Goal: Transaction & Acquisition: Obtain resource

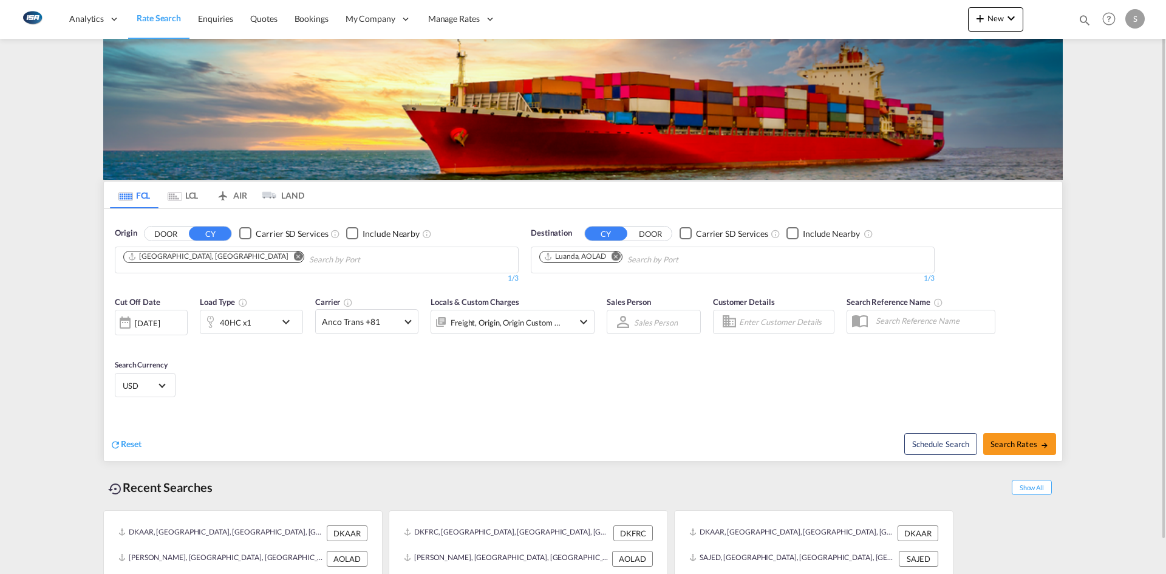
click at [294, 256] on md-icon "Remove" at bounding box center [298, 255] width 9 height 9
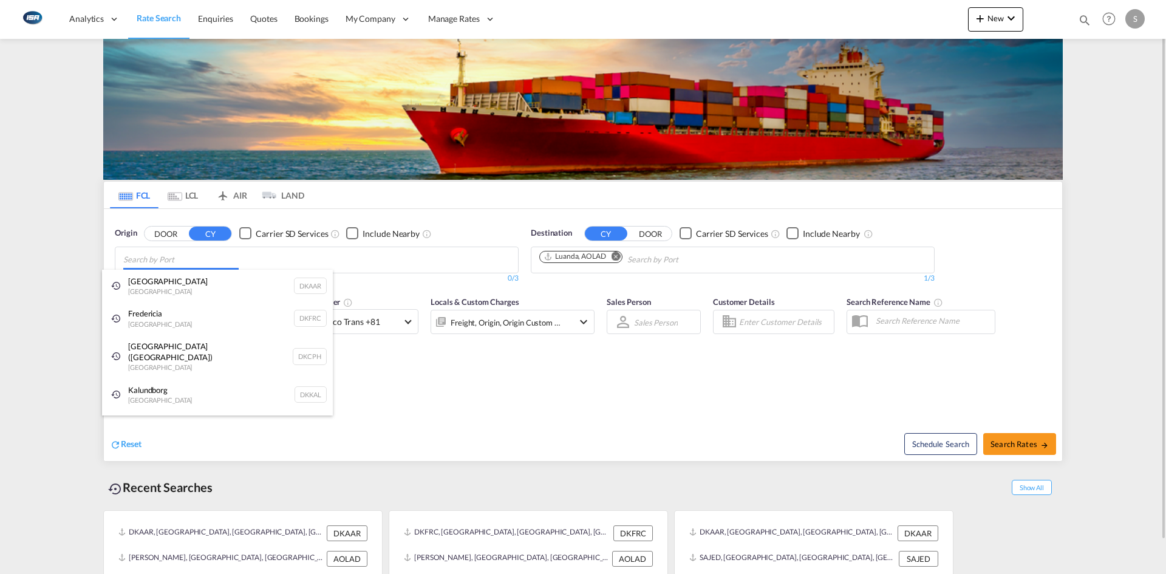
click at [192, 255] on body "Analytics Reports Dashboard Rate Search Enquiries Quotes Bookings" at bounding box center [583, 287] width 1166 height 574
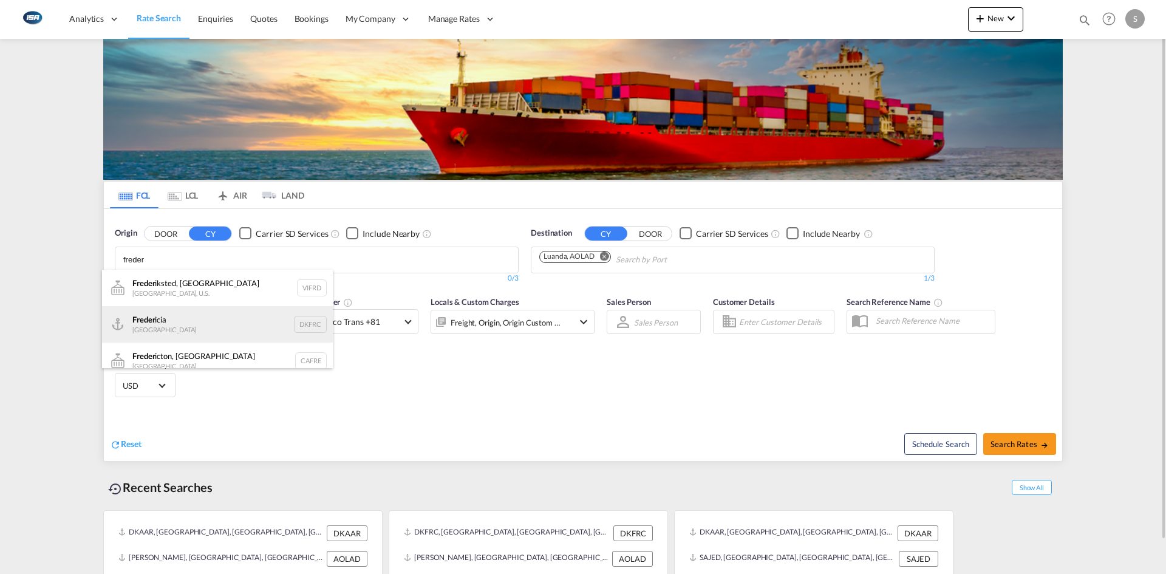
type input "freder"
drag, startPoint x: 175, startPoint y: 323, endPoint x: 481, endPoint y: 291, distance: 308.2
click at [175, 323] on div "Freder icia [GEOGRAPHIC_DATA] DKFRC" at bounding box center [217, 324] width 231 height 36
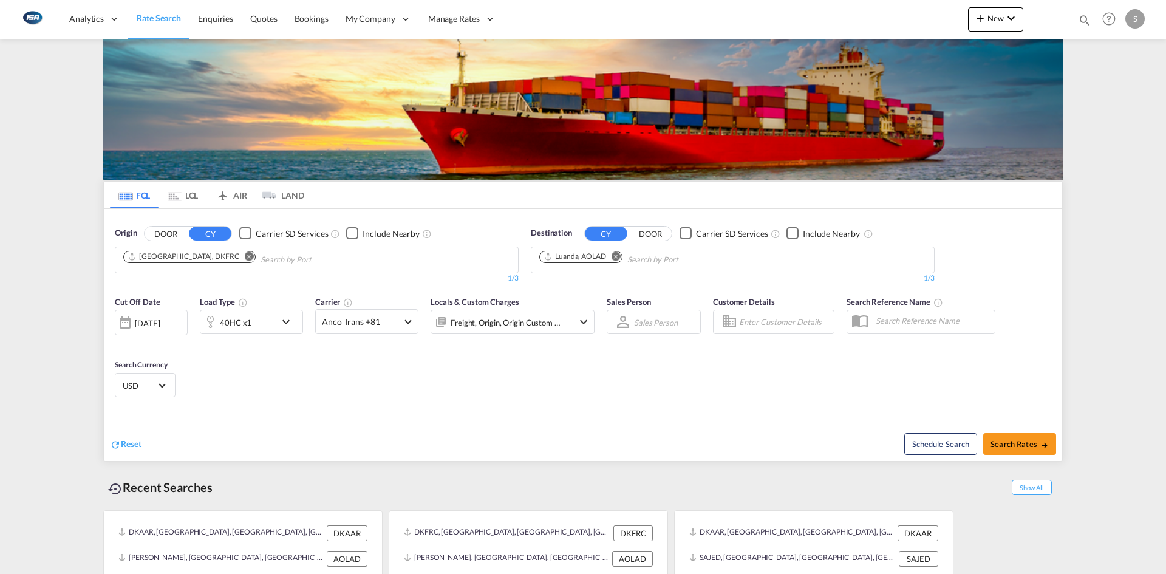
click at [616, 256] on md-icon "Remove" at bounding box center [615, 255] width 9 height 9
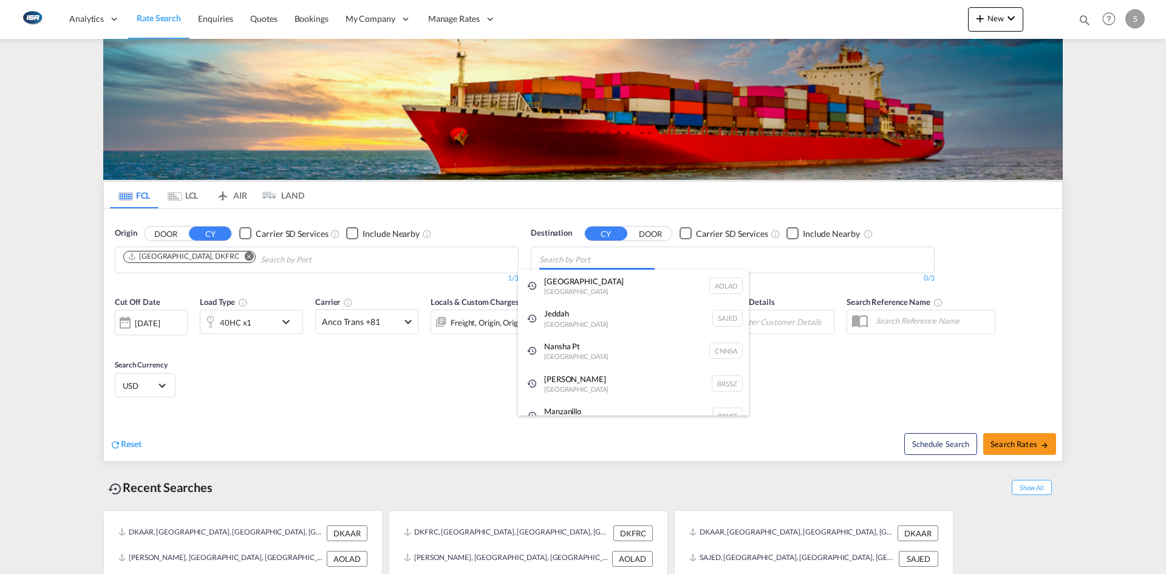
click at [592, 258] on body "Analytics Reports Dashboard Rate Search Enquiries Quotes Bookings" at bounding box center [583, 287] width 1166 height 574
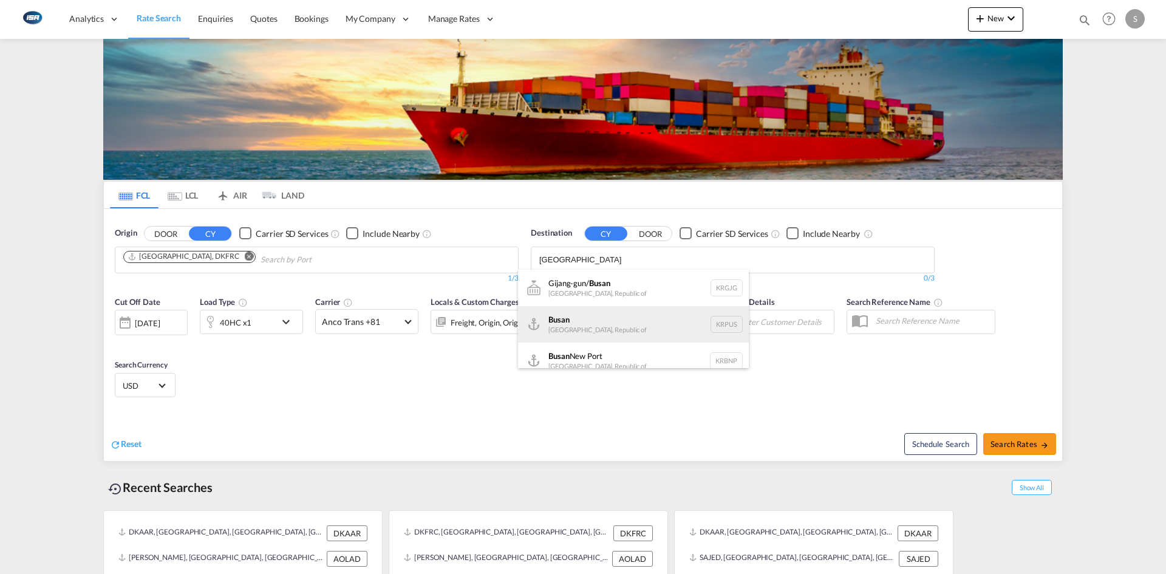
type input "[GEOGRAPHIC_DATA]"
click at [613, 324] on div "Busan Korea, Republic of KRPUS" at bounding box center [633, 324] width 231 height 36
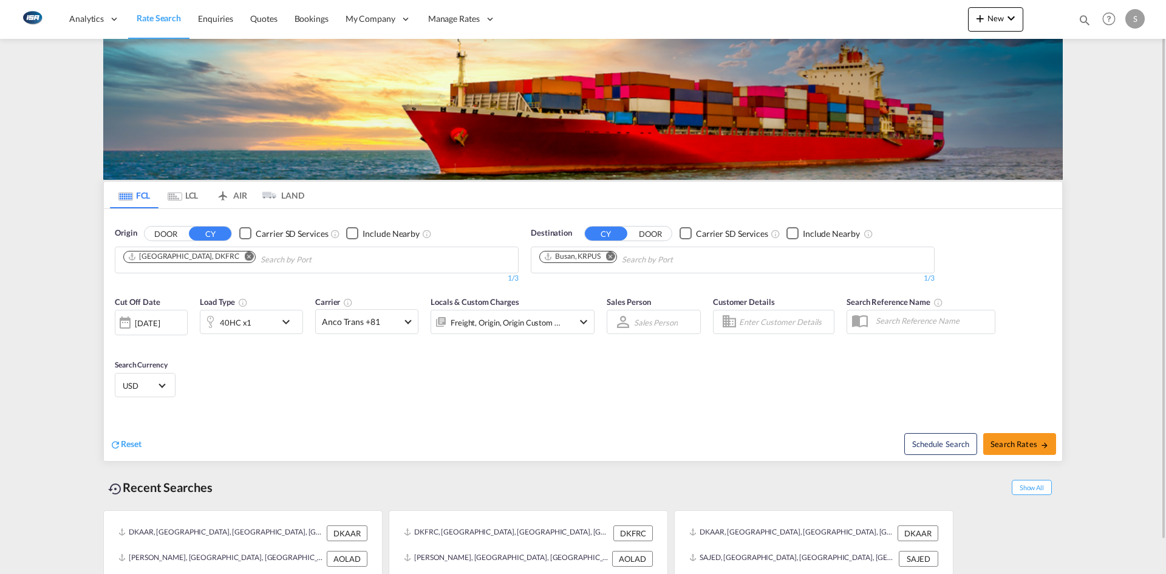
click at [290, 316] on md-icon "icon-chevron-down" at bounding box center [289, 321] width 21 height 15
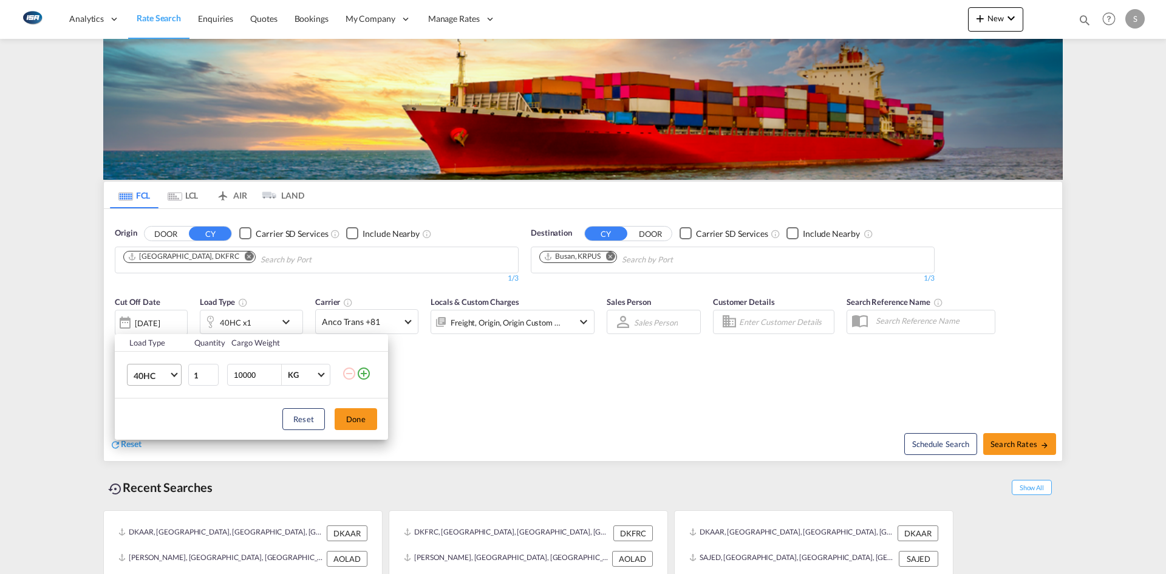
click at [178, 377] on md-select-value "40HC" at bounding box center [156, 374] width 49 height 21
drag, startPoint x: 149, startPoint y: 316, endPoint x: 163, endPoint y: 330, distance: 19.7
click at [150, 316] on div "20GP" at bounding box center [144, 317] width 21 height 12
click at [340, 419] on button "Done" at bounding box center [355, 419] width 42 height 22
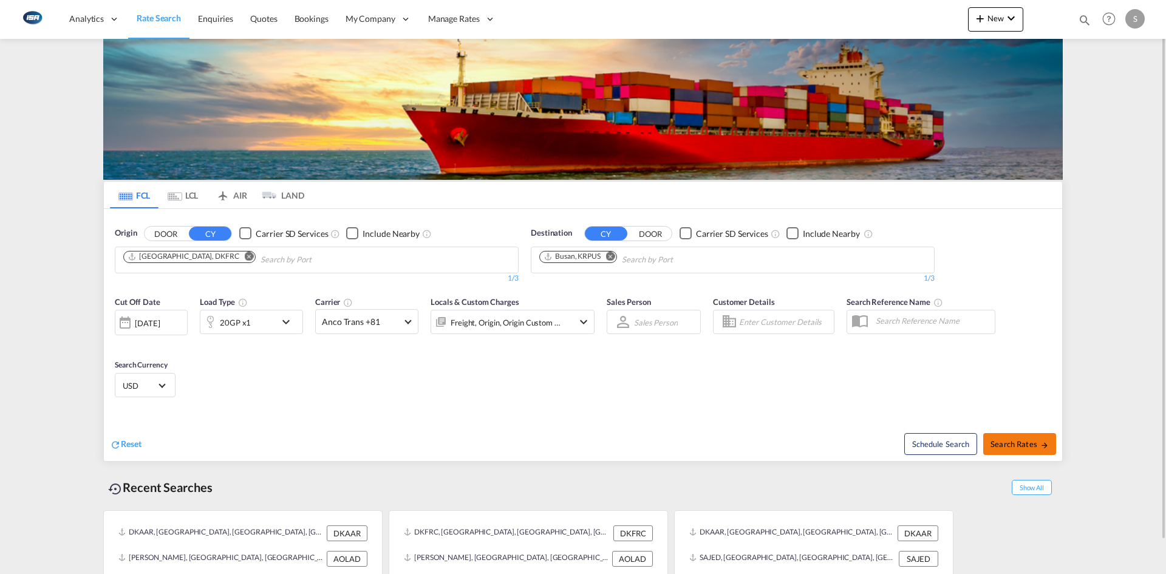
click at [1032, 444] on span "Search Rates" at bounding box center [1019, 444] width 58 height 10
type input "DKFRC to KRPUS / [DATE]"
